Goal: Contribute content: Add original content to the website for others to see

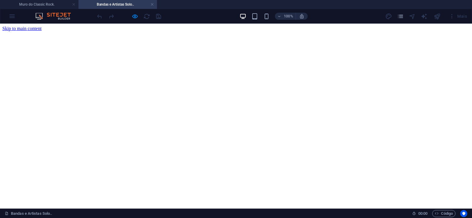
scroll to position [457, 0]
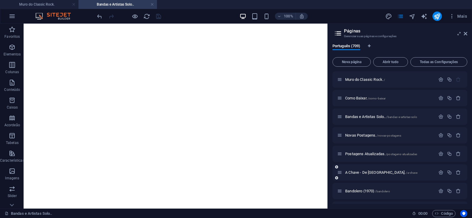
scroll to position [27, 0]
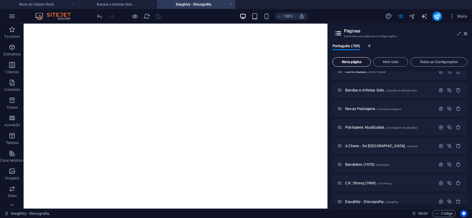
click at [0, 0] on span "Nova página" at bounding box center [0, 0] width 0 height 0
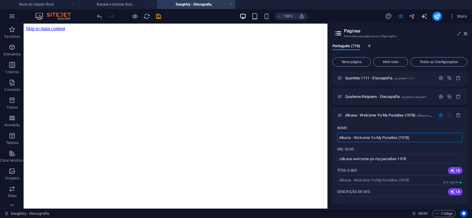
type input "Alkana - Welcome Yo My Paradise (1978)"
type input "/alkana-welcome-yo-my-paradise-1978"
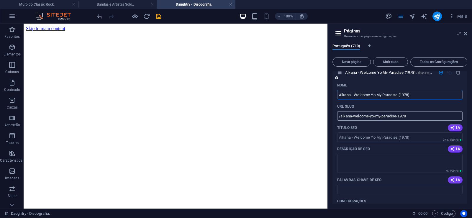
scroll to position [13197, 0]
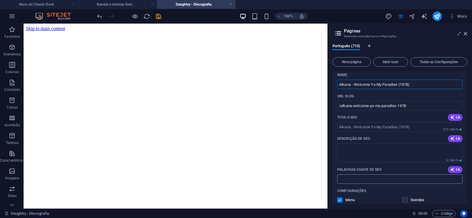
click at [351, 176] on input "Palavras-chave de SEO" at bounding box center [399, 178] width 125 height 9
paste input "Alkana - Welcome Yo My Paradise (1978) Download."
type input "Alkana - Welcome Yo My Paradise (1978) Download."
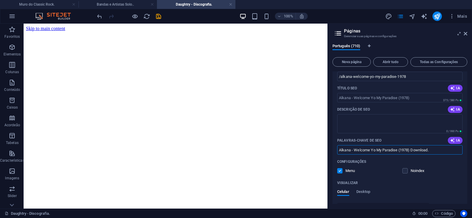
scroll to position [13218, 0]
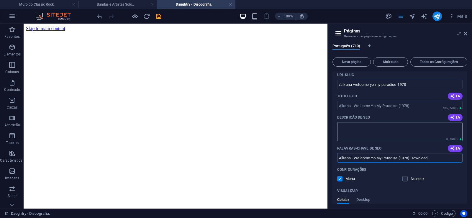
click at [366, 130] on textarea "Descrição de SEO" at bounding box center [399, 131] width 125 height 19
paste textarea "Alkana foi uma obscura banda de hard rock de [GEOGRAPHIC_DATA], na [GEOGRAPHIC_…"
type textarea "Alkana foi uma obscura banda de hard rock de [GEOGRAPHIC_DATA], na [GEOGRAPHIC_…"
click at [352, 84] on input "/alkana-welcome-yo-my-paradise-1978" at bounding box center [399, 84] width 125 height 9
drag, startPoint x: 352, startPoint y: 84, endPoint x: 341, endPoint y: 89, distance: 12.2
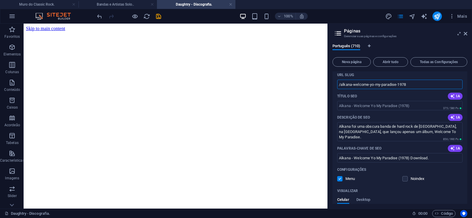
click at [341, 89] on input "/alkana-welcome-yo-my-paradise-1978" at bounding box center [399, 84] width 125 height 9
click at [358, 88] on input "/alkana-welcome-yo-my-paradise-1978" at bounding box center [399, 84] width 125 height 9
drag, startPoint x: 353, startPoint y: 84, endPoint x: 400, endPoint y: 84, distance: 47.2
click at [400, 84] on input "/alkana-welcome-yo-my-paradise-1978" at bounding box center [399, 84] width 125 height 9
click at [342, 82] on input "/alkana-welcome-yo-my-paradise-1978" at bounding box center [399, 84] width 125 height 9
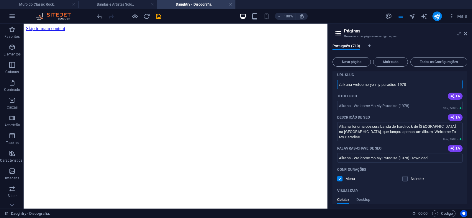
drag, startPoint x: 352, startPoint y: 84, endPoint x: 425, endPoint y: 87, distance: 73.3
click at [425, 87] on input "/alkana-welcome-yo-my-paradise-1978" at bounding box center [399, 84] width 125 height 9
type input "/alkana"
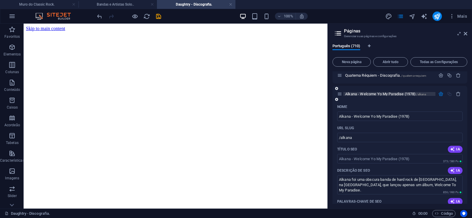
click at [372, 93] on span "Alkana - Welcome Yo My Paradise (1978) /alkana" at bounding box center [385, 94] width 81 height 4
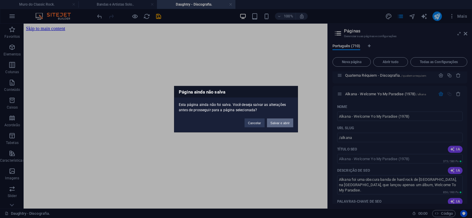
click at [280, 121] on button "Salvar e abrir" at bounding box center [280, 122] width 26 height 9
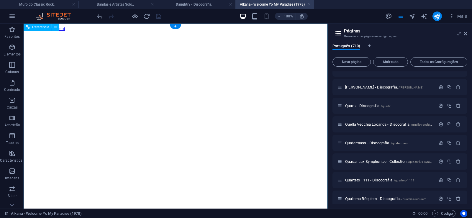
scroll to position [0, 0]
click at [0, 0] on icon at bounding box center [0, 0] width 0 height 0
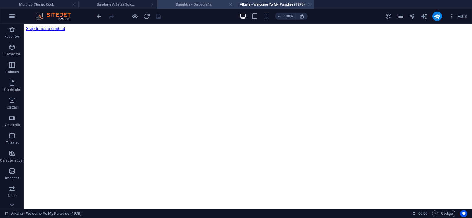
click at [199, 4] on h4 "Daughtry - Discografia." at bounding box center [196, 4] width 78 height 6
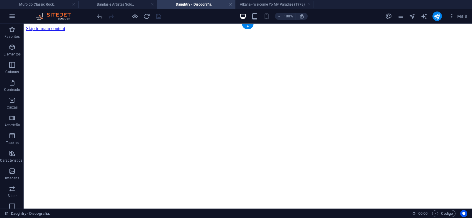
click figure
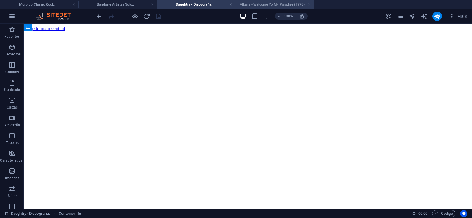
click at [258, 5] on h4 "Alkana - Welcome Yo My Paradise (1978)" at bounding box center [274, 4] width 78 height 6
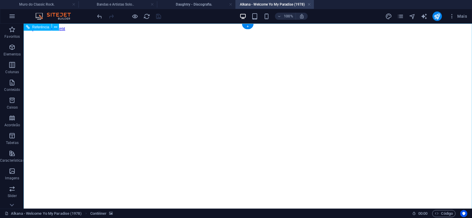
click at [46, 31] on figure at bounding box center [248, 31] width 444 height 0
drag, startPoint x: 446, startPoint y: 102, endPoint x: 464, endPoint y: 209, distance: 108.3
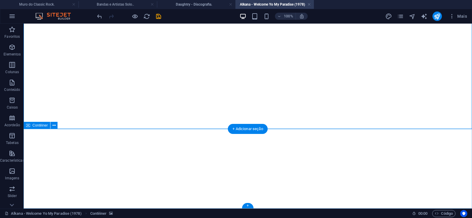
click div "Solte o conteúdo aqui ou Adicionar elementos Colar área de transferência"
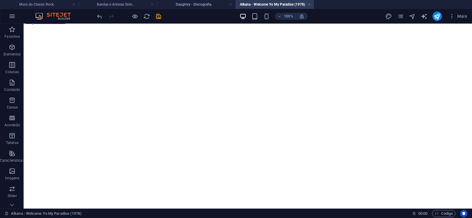
scroll to position [0, 0]
click figure
click div "Daughtry - Discografia."
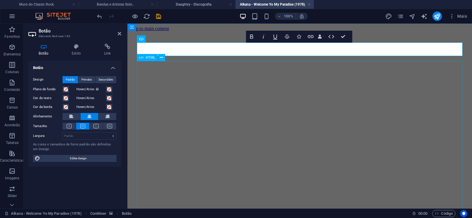
scroll to position [7, 5]
click div "Daughtry é [PERSON_NAME] norte-americana de rock liderada pelo ex-participante …"
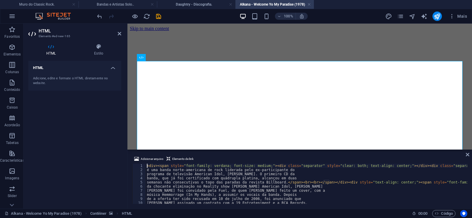
type textarea "[PERSON_NAME] foi convidado pela Fuel, de quem [PERSON_NAME] feito um cover, co…"
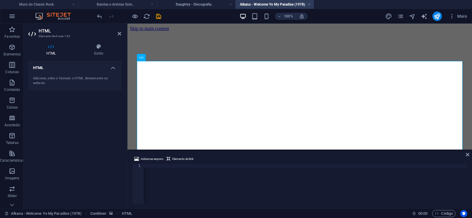
scroll to position [0, 19609]
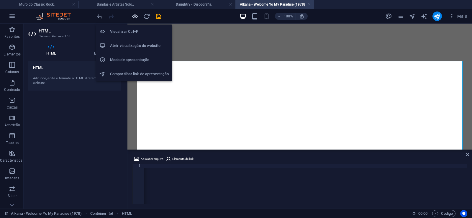
click at [135, 16] on icon "button" at bounding box center [135, 16] width 7 height 7
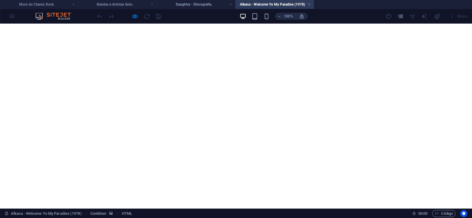
scroll to position [403, 0]
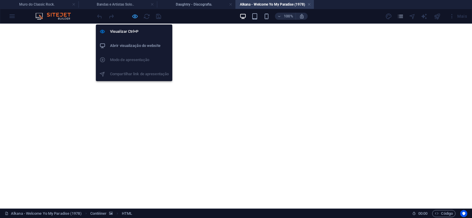
click at [135, 17] on icon "button" at bounding box center [135, 16] width 7 height 7
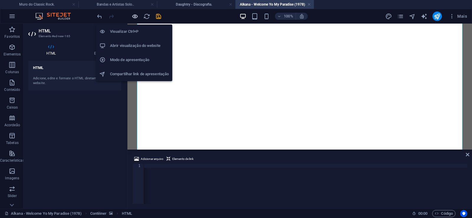
scroll to position [0, 19586]
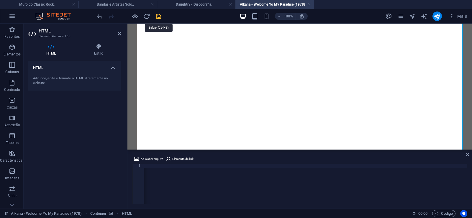
click at [157, 16] on icon "save" at bounding box center [158, 16] width 7 height 7
click at [119, 4] on h4 "Bandas e Artistas Solo.." at bounding box center [117, 4] width 78 height 6
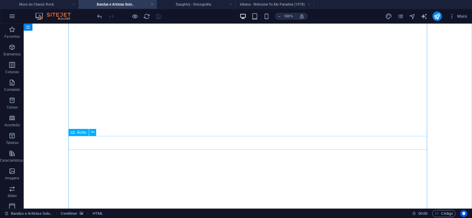
scroll to position [517, 0]
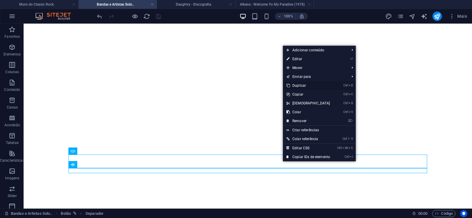
drag, startPoint x: 296, startPoint y: 85, endPoint x: 269, endPoint y: 133, distance: 55.2
click at [296, 85] on link "Ctrl D Duplicar" at bounding box center [308, 85] width 51 height 9
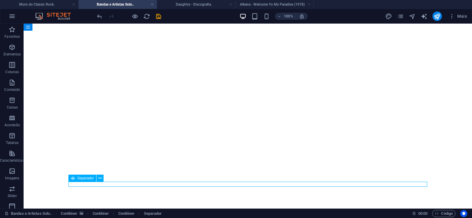
scroll to position [518, 0]
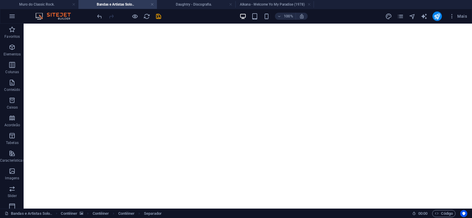
drag, startPoint x: 280, startPoint y: 184, endPoint x: 280, endPoint y: 175, distance: 9.4
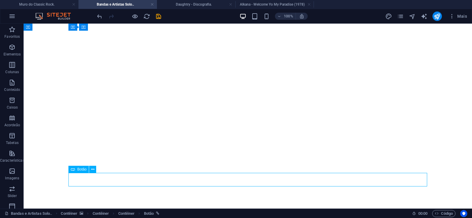
select select "px"
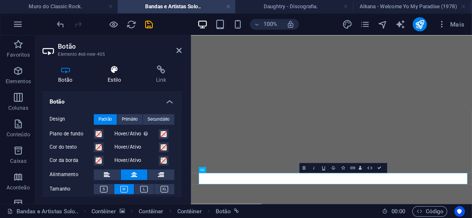
scroll to position [0, 4]
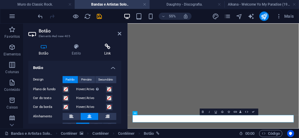
click at [109, 50] on h4 "Link" at bounding box center [108, 50] width 28 height 12
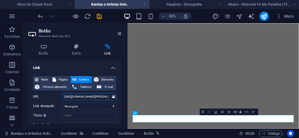
drag, startPoint x: 87, startPoint y: 98, endPoint x: 107, endPoint y: 97, distance: 20.4
click at [107, 97] on input "[URL][DOMAIN_NAME][PERSON_NAME]" at bounding box center [90, 96] width 54 height 7
paste input "kana"
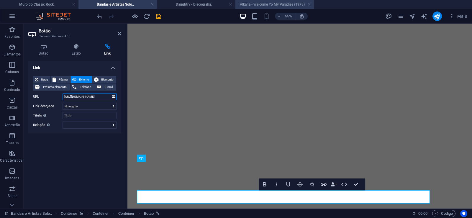
scroll to position [513, 0]
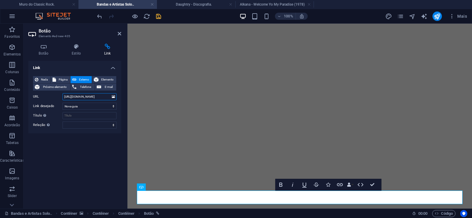
type input "[URL][DOMAIN_NAME]"
click at [157, 15] on icon "save" at bounding box center [158, 16] width 7 height 7
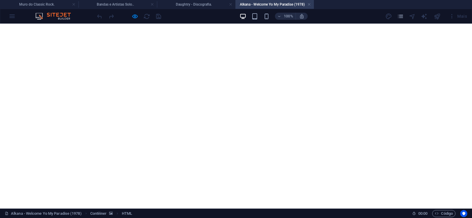
scroll to position [222, 0]
click at [310, 3] on link at bounding box center [309, 5] width 4 height 6
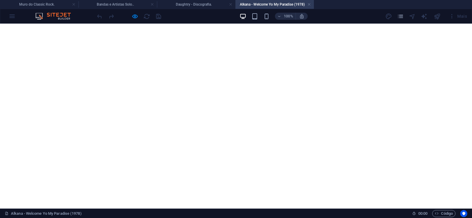
scroll to position [391, 0]
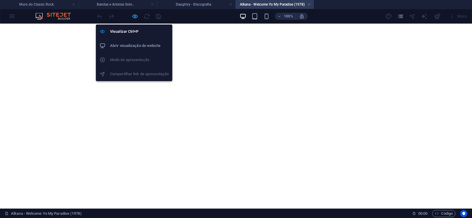
click at [136, 16] on icon "button" at bounding box center [135, 16] width 7 height 7
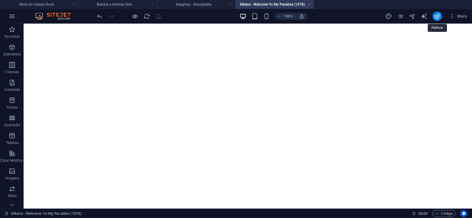
click at [439, 16] on icon "publish" at bounding box center [437, 16] width 7 height 7
